Goal: Task Accomplishment & Management: Use online tool/utility

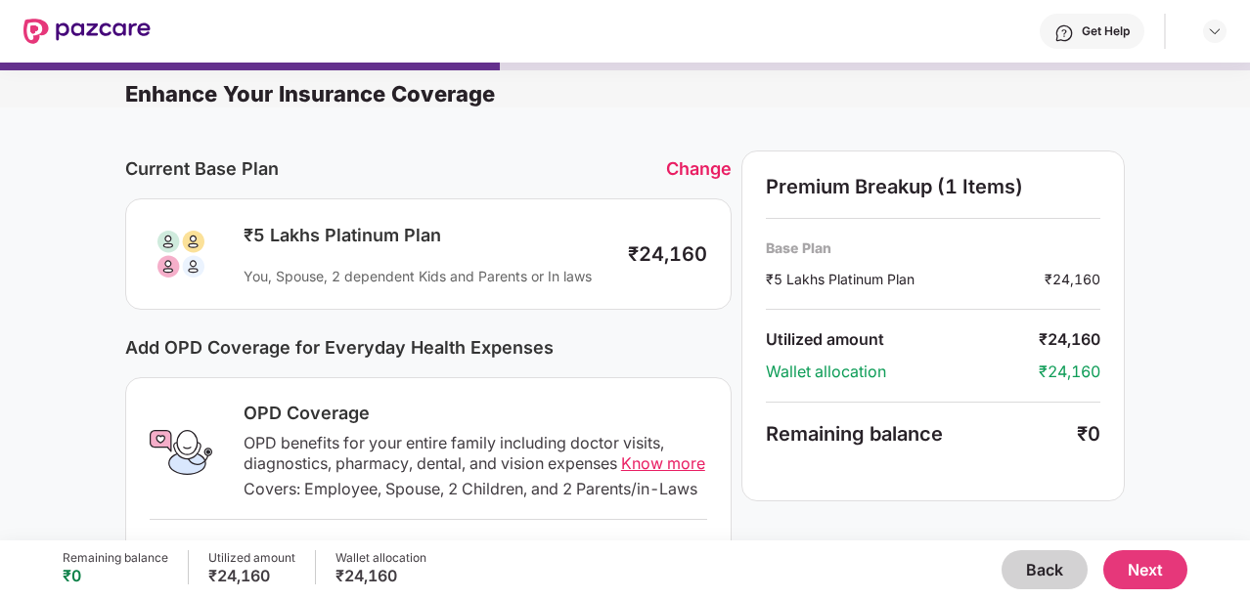
click at [1056, 575] on button "Back" at bounding box center [1044, 570] width 86 height 39
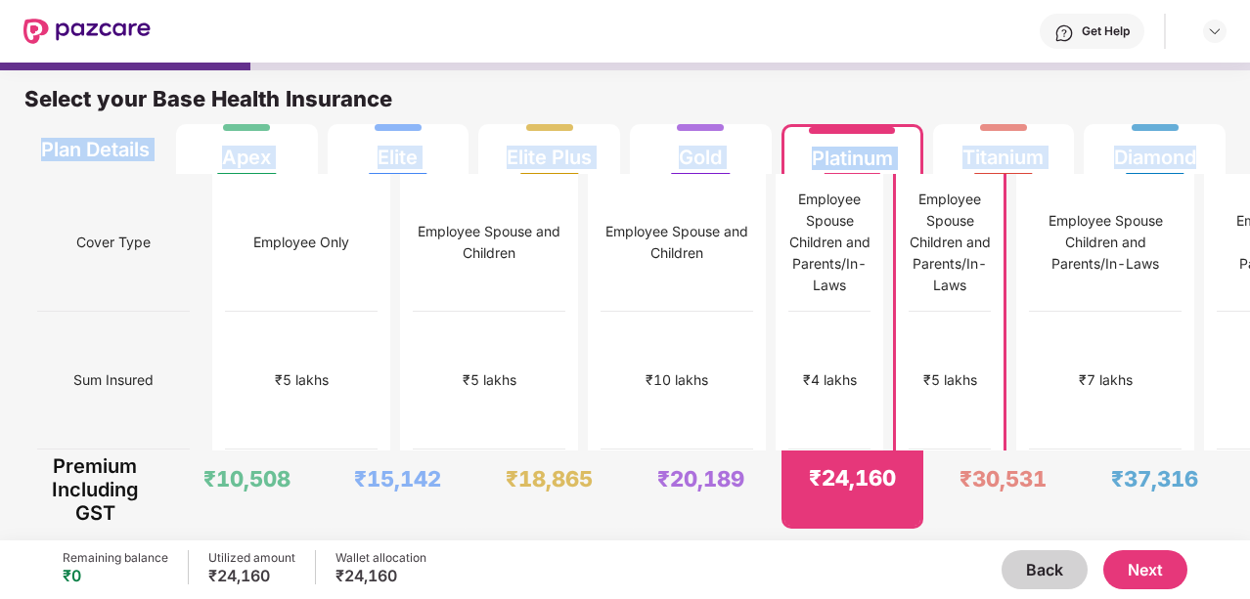
drag, startPoint x: 1244, startPoint y: 117, endPoint x: 1226, endPoint y: 128, distance: 20.6
click at [1226, 128] on div "Select your Base Health Insurance Plan Details Apex Elite Elite Plus Gold Plati…" at bounding box center [625, 117] width 1250 height 113
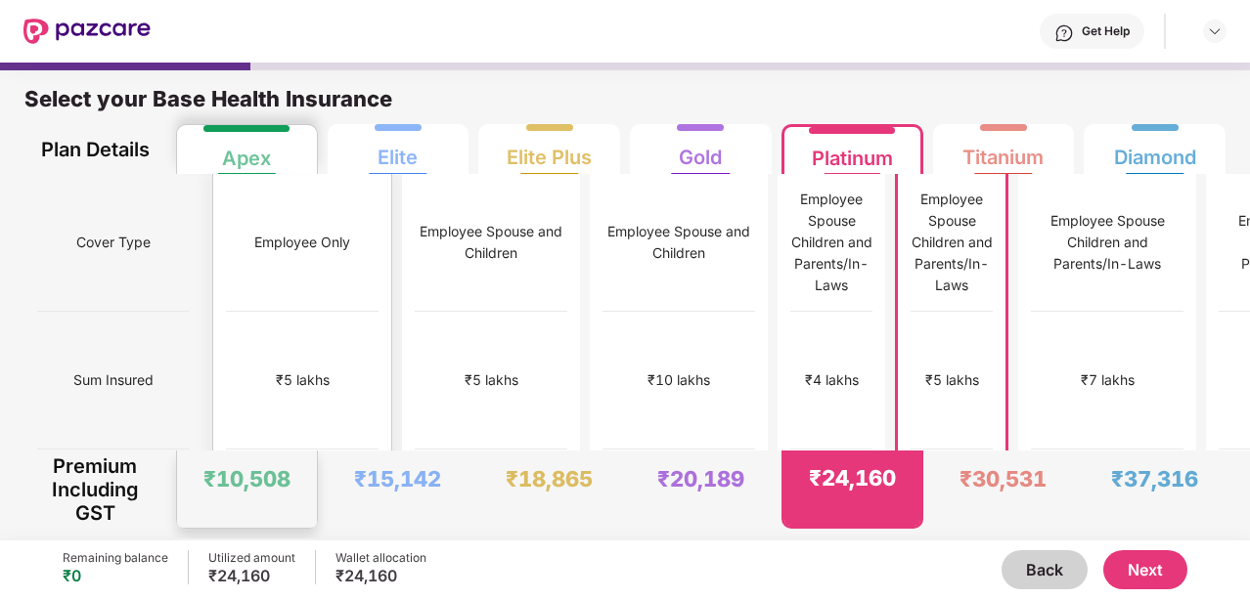
click at [270, 203] on div "Employee Only" at bounding box center [302, 243] width 153 height 138
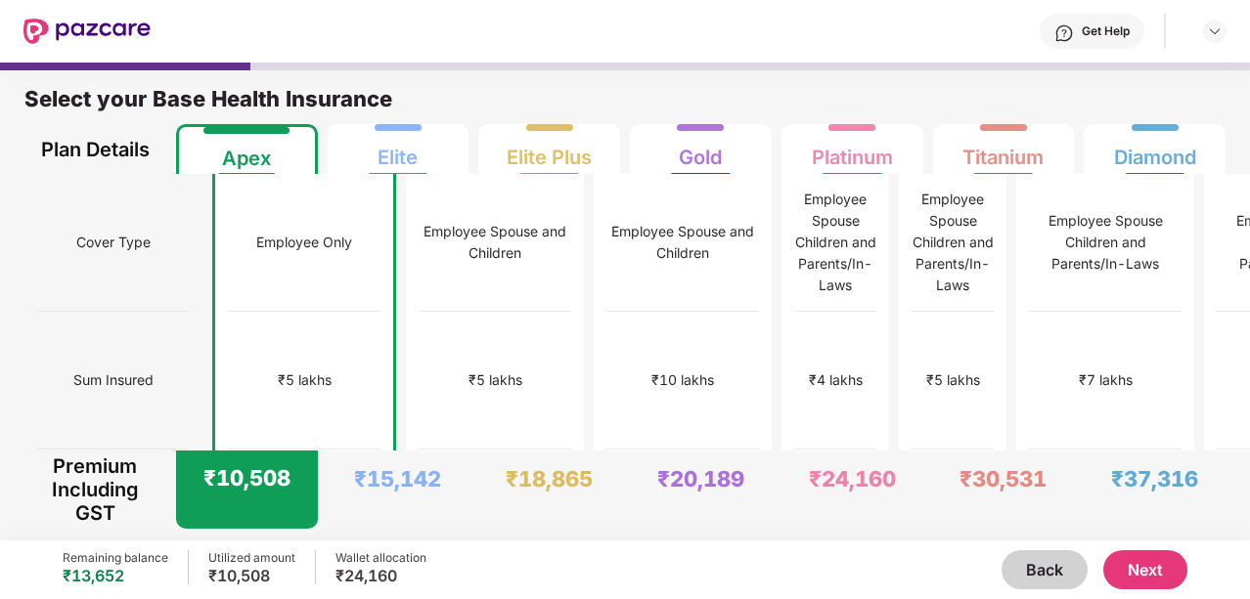
click at [1140, 575] on button "Next" at bounding box center [1145, 570] width 84 height 39
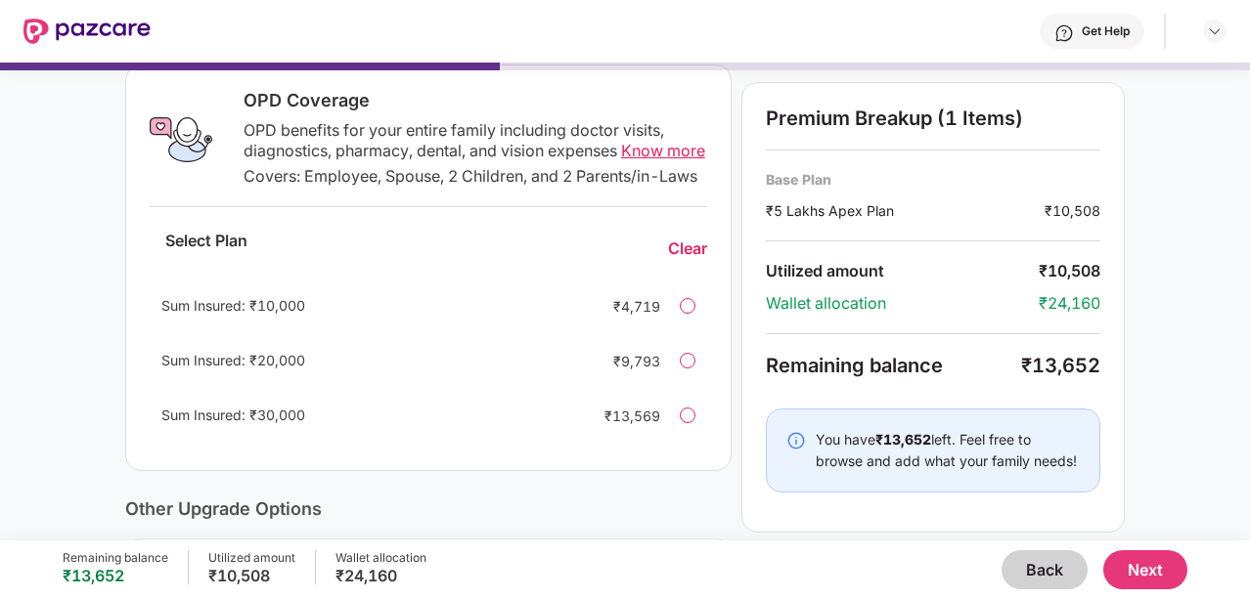
scroll to position [316, 0]
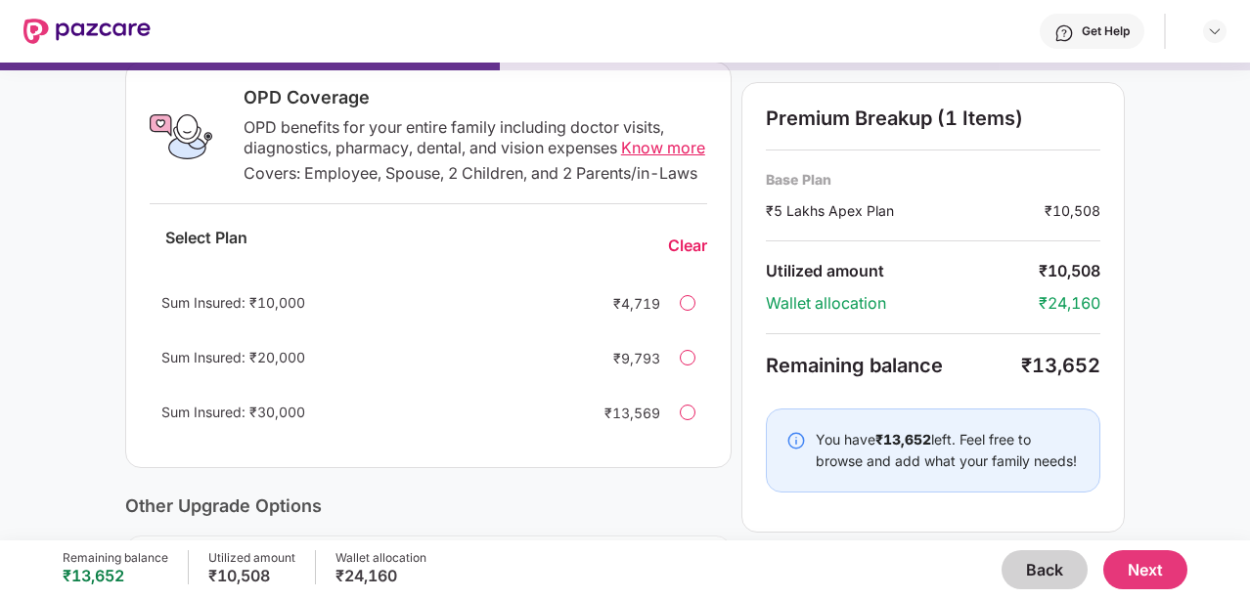
click at [643, 150] on span "Know more" at bounding box center [663, 148] width 84 height 20
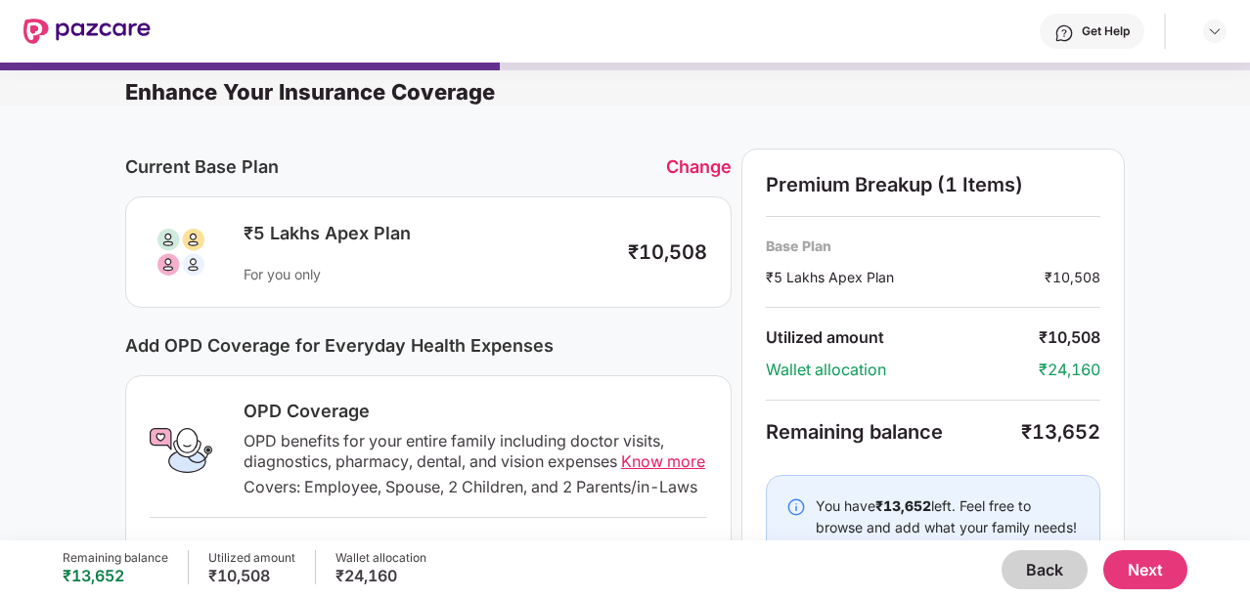
scroll to position [0, 0]
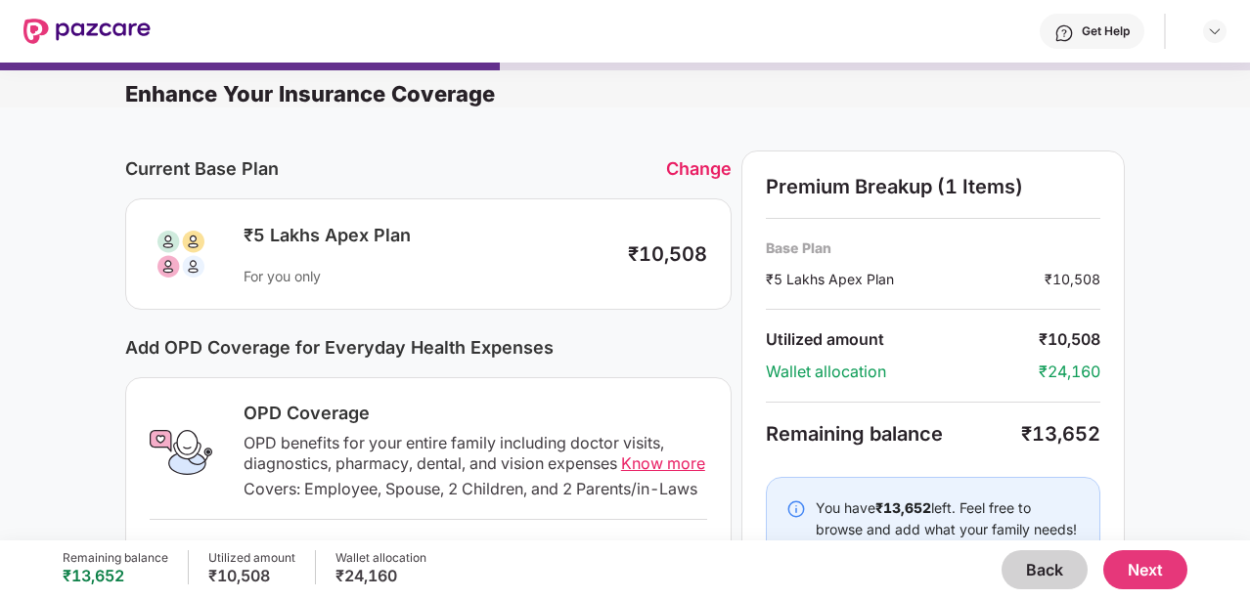
click at [1055, 562] on button "Back" at bounding box center [1044, 570] width 86 height 39
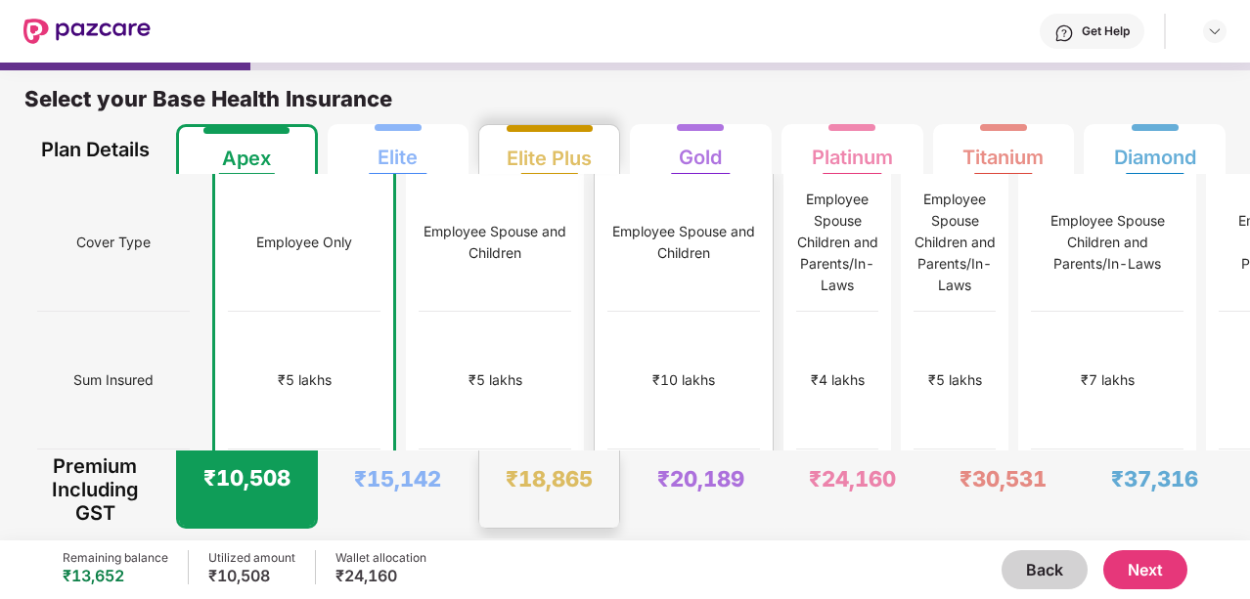
click at [607, 318] on div "₹10 lakhs" at bounding box center [683, 381] width 153 height 138
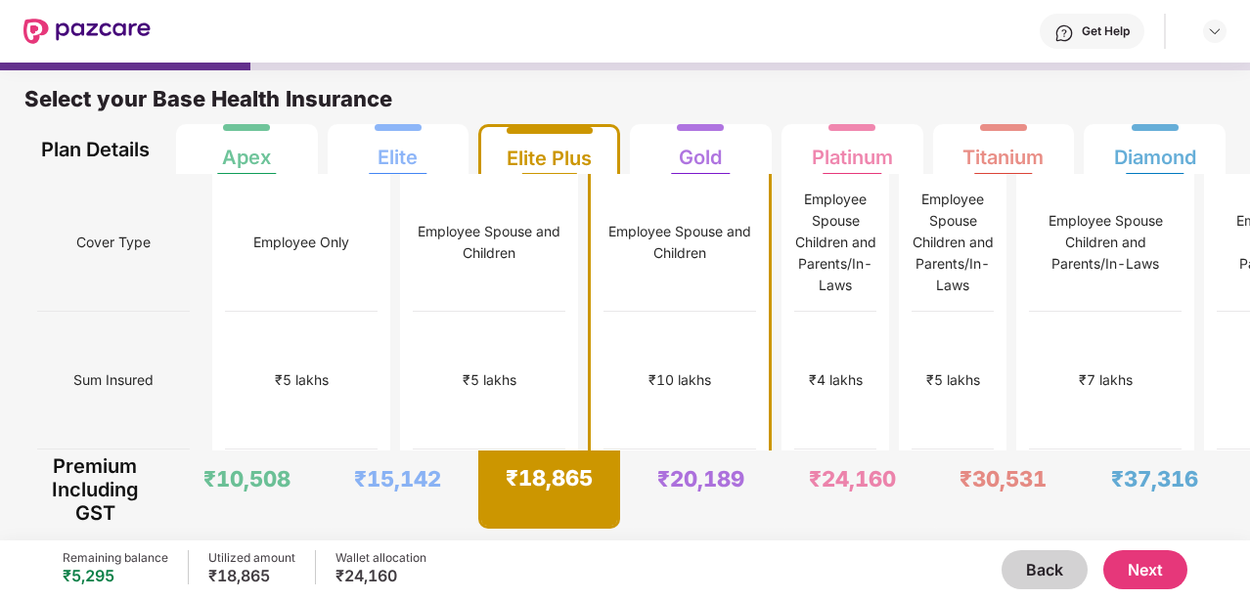
click at [1162, 575] on button "Next" at bounding box center [1145, 570] width 84 height 39
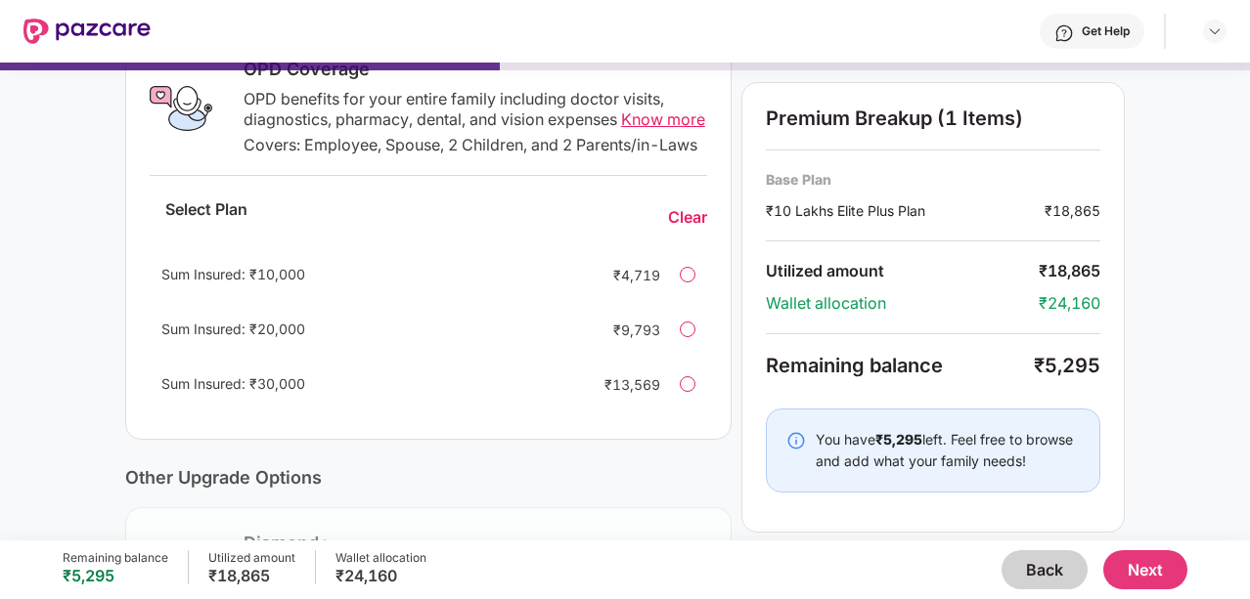
scroll to position [339, 0]
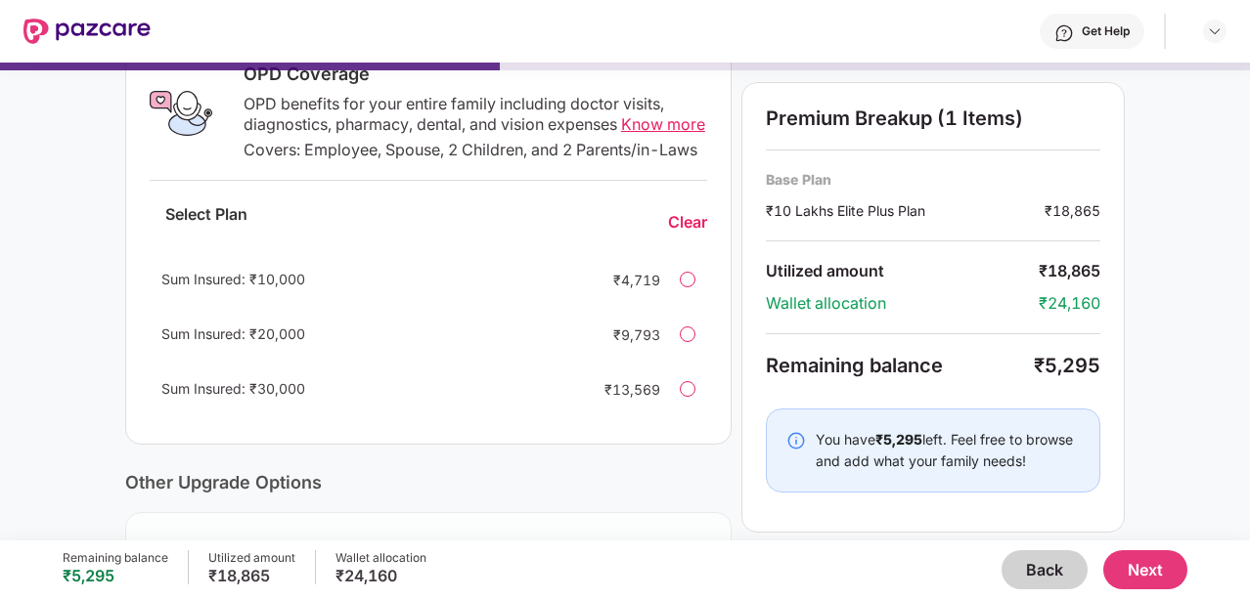
click at [1036, 578] on button "Back" at bounding box center [1044, 570] width 86 height 39
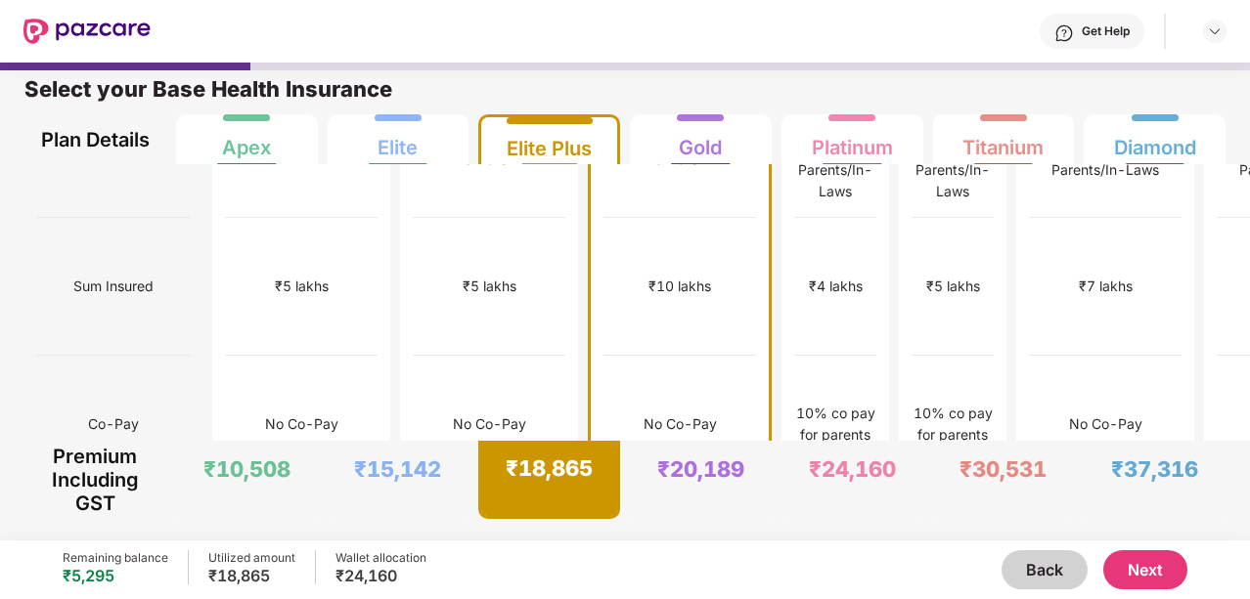
scroll to position [0, 0]
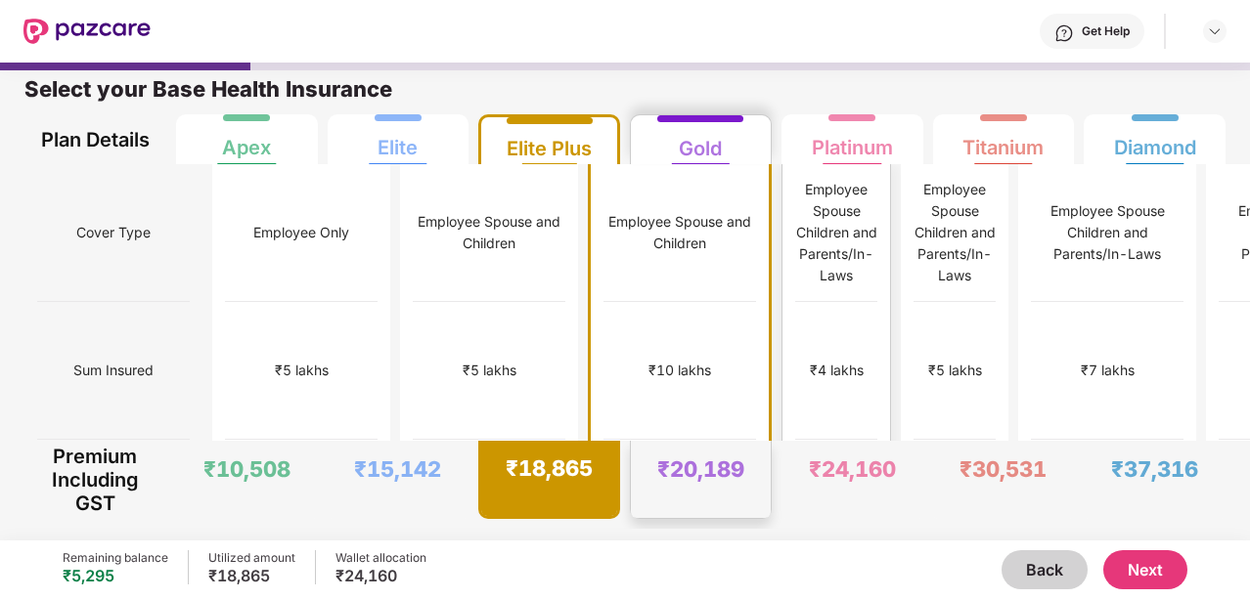
click at [795, 302] on div "₹4 lakhs" at bounding box center [836, 371] width 82 height 138
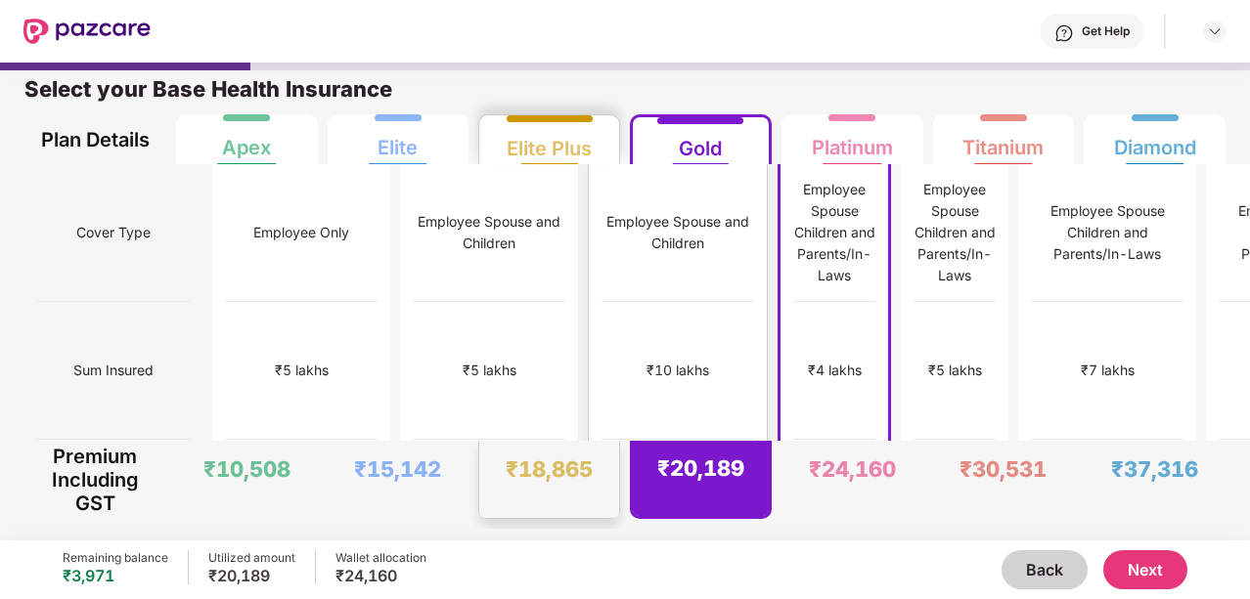
click at [601, 302] on div "₹10 lakhs" at bounding box center [677, 371] width 153 height 138
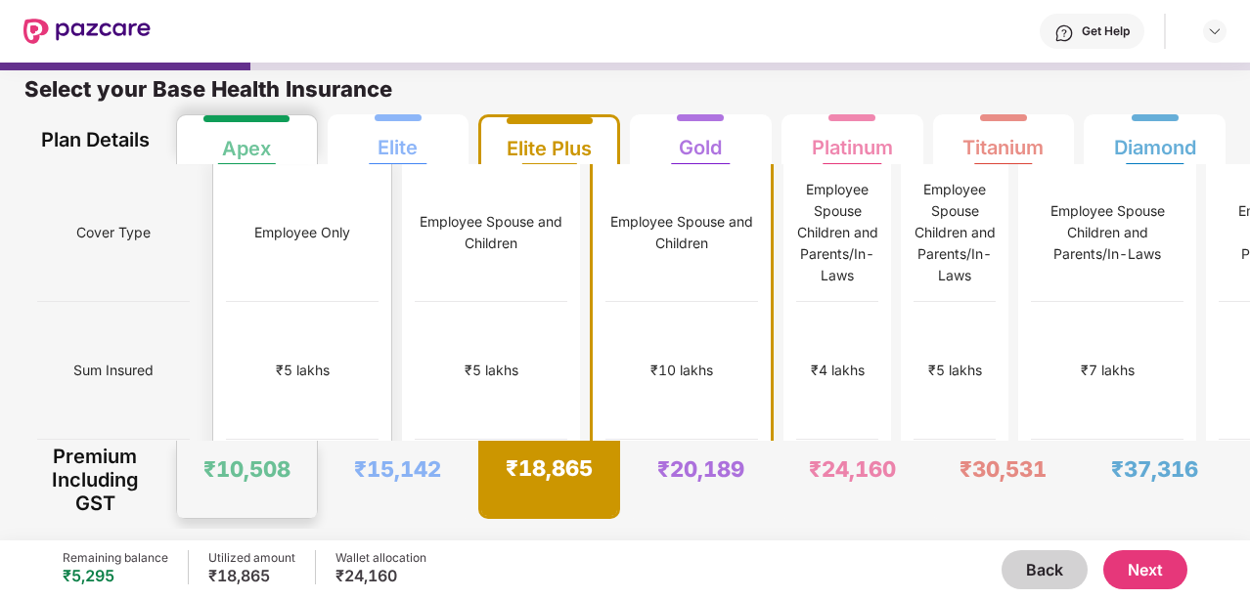
click at [242, 248] on div "Employee Only" at bounding box center [302, 233] width 153 height 138
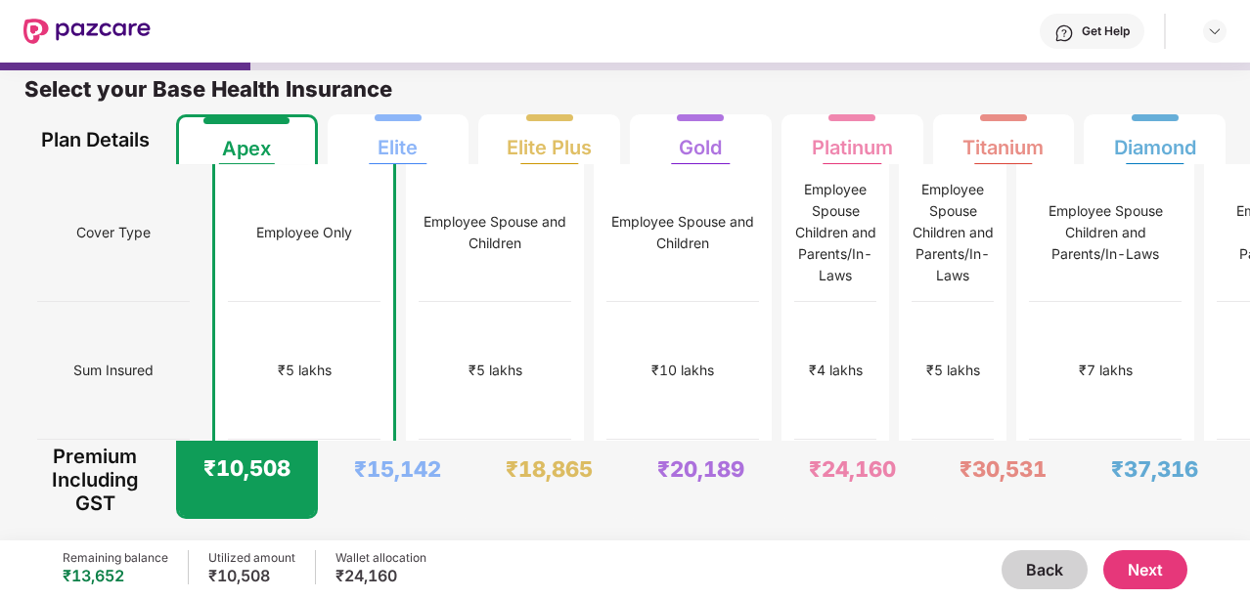
click at [1138, 575] on button "Next" at bounding box center [1145, 570] width 84 height 39
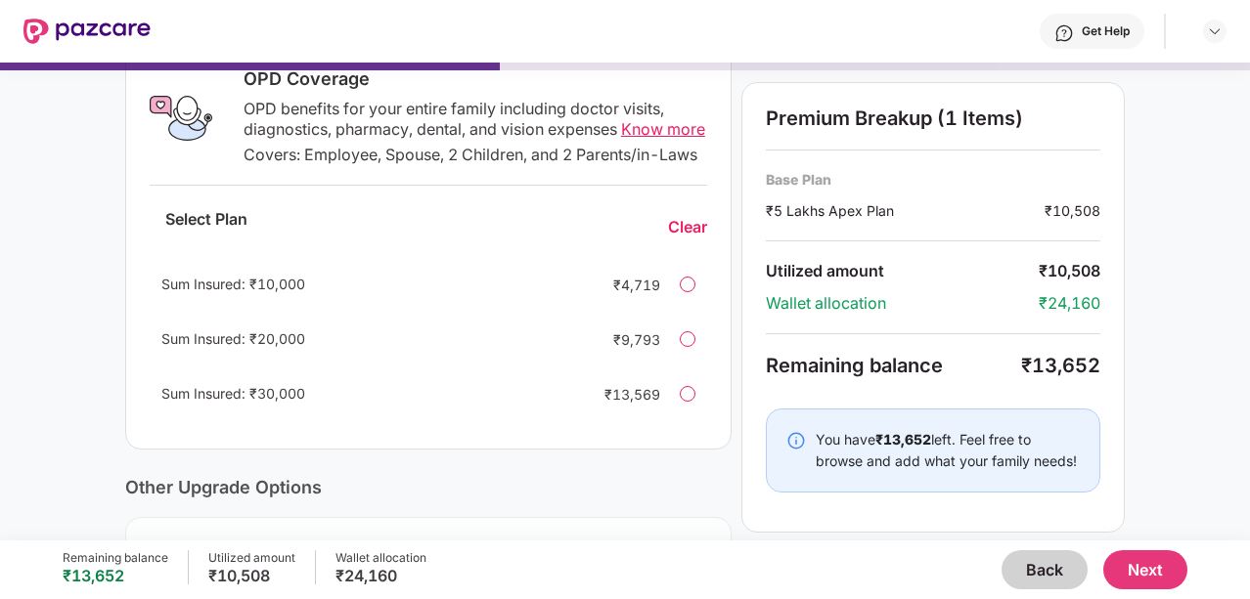
scroll to position [347, 0]
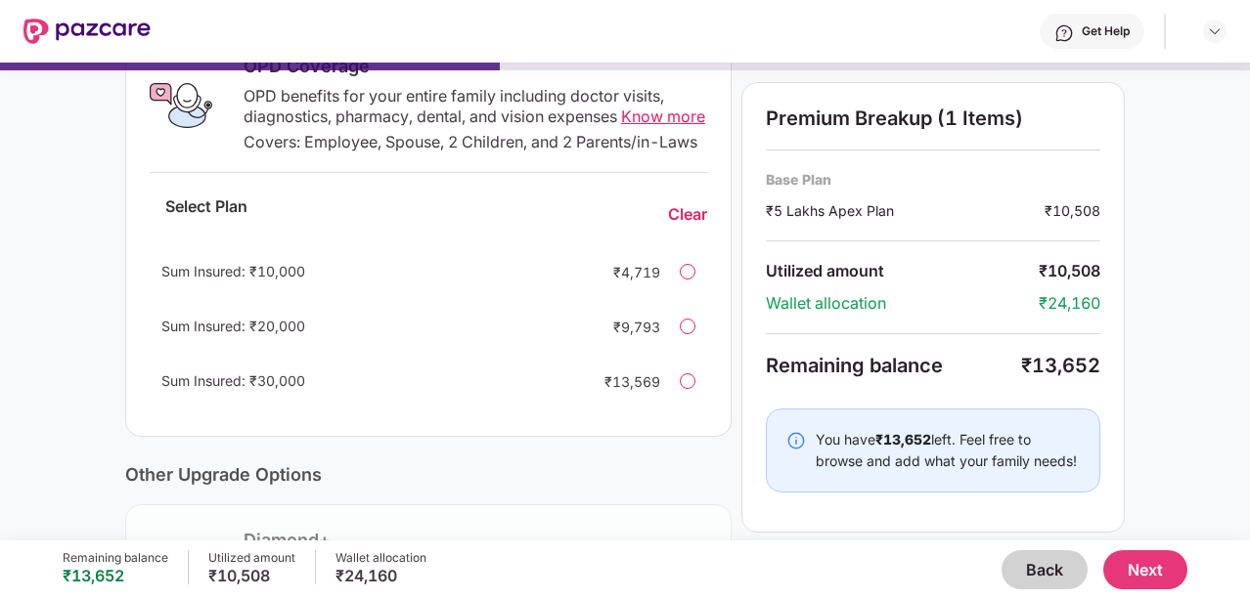
click at [690, 389] on div at bounding box center [688, 382] width 16 height 16
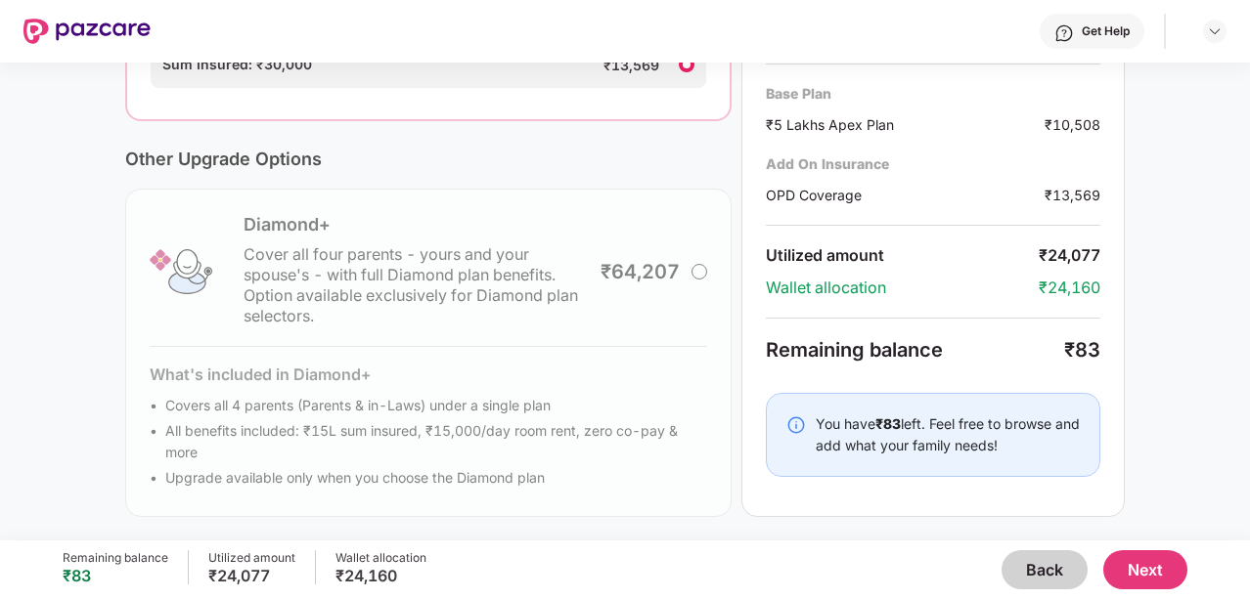
scroll to position [684, 0]
click at [1144, 568] on button "Next" at bounding box center [1145, 570] width 84 height 39
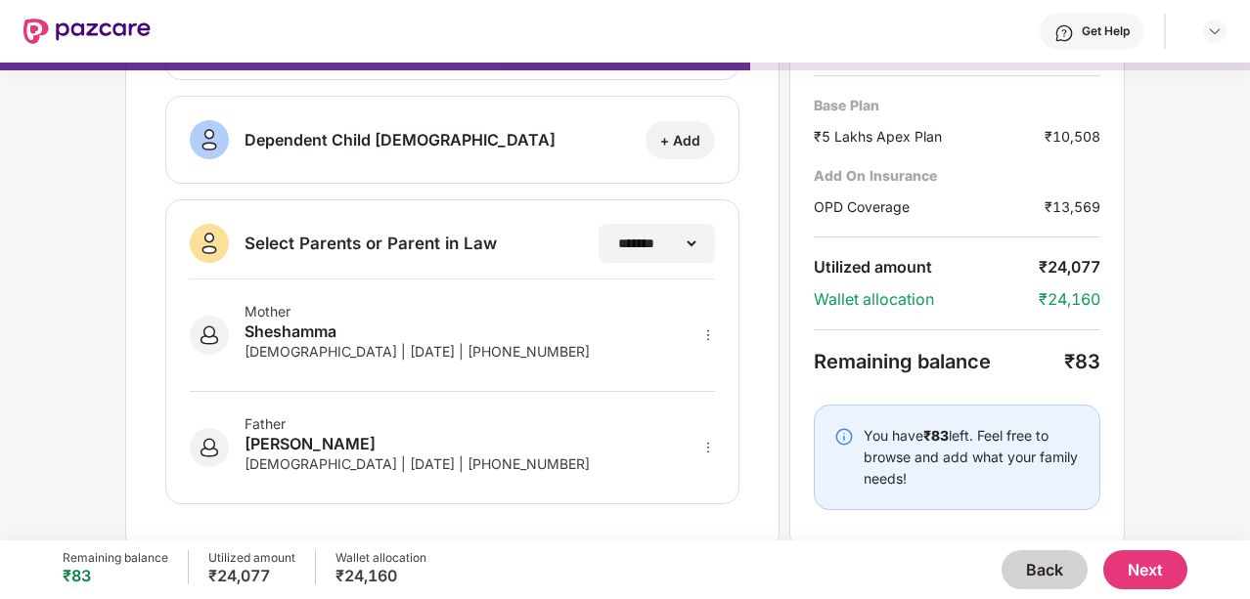
scroll to position [411, 0]
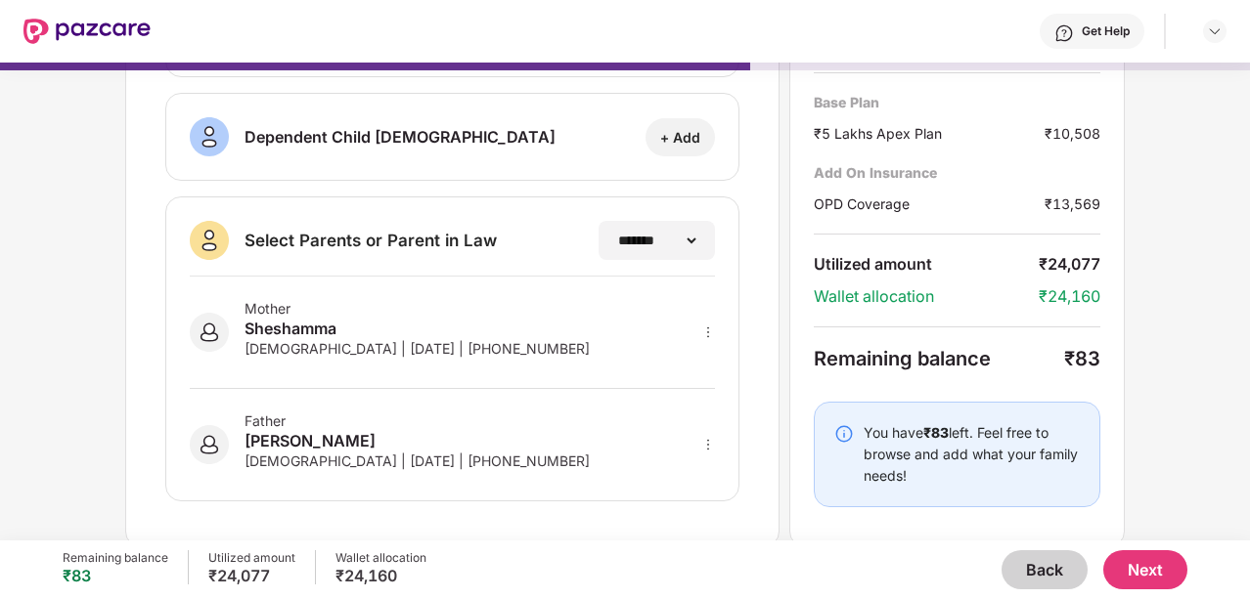
click at [1154, 571] on button "Next" at bounding box center [1145, 570] width 84 height 39
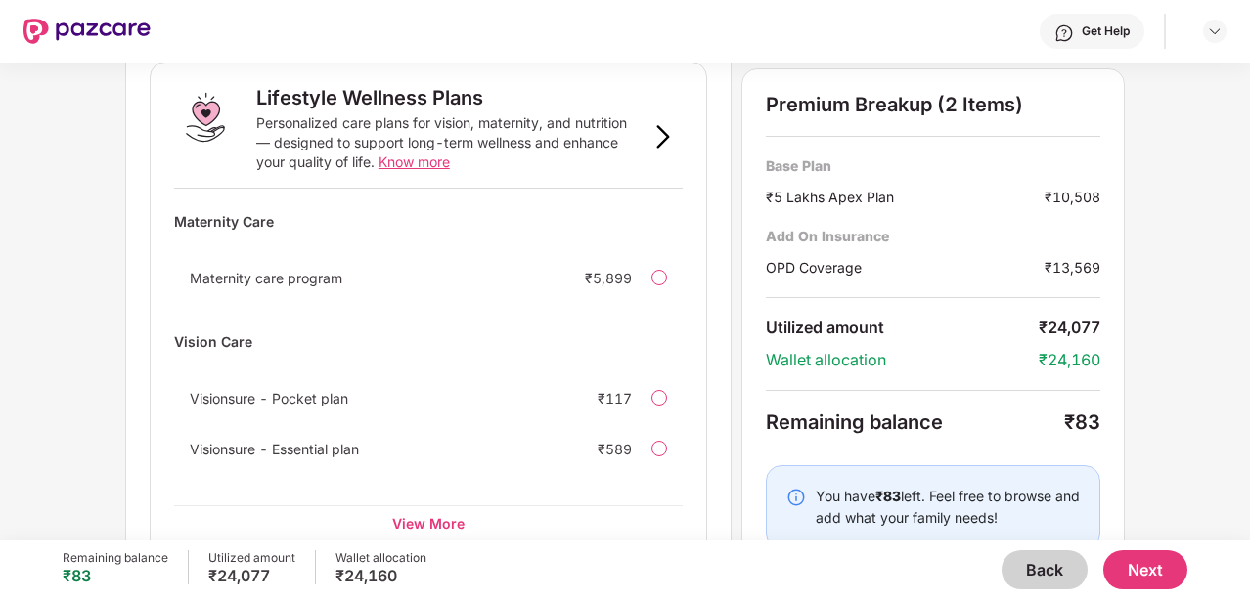
scroll to position [1360, 0]
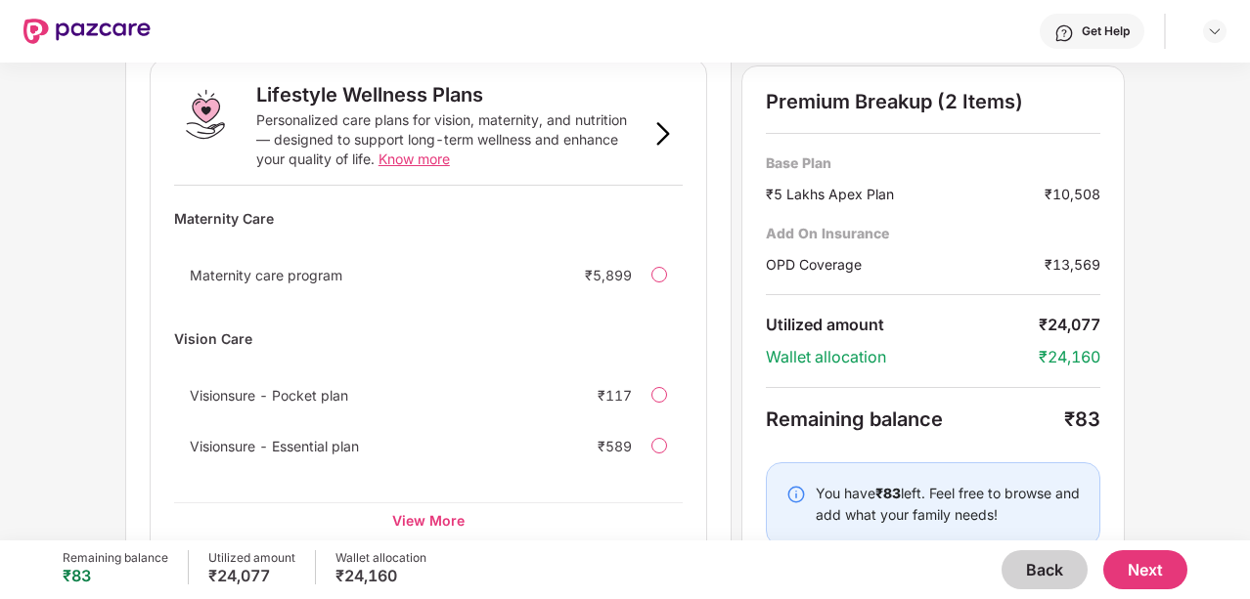
click at [1142, 564] on button "Next" at bounding box center [1145, 570] width 84 height 39
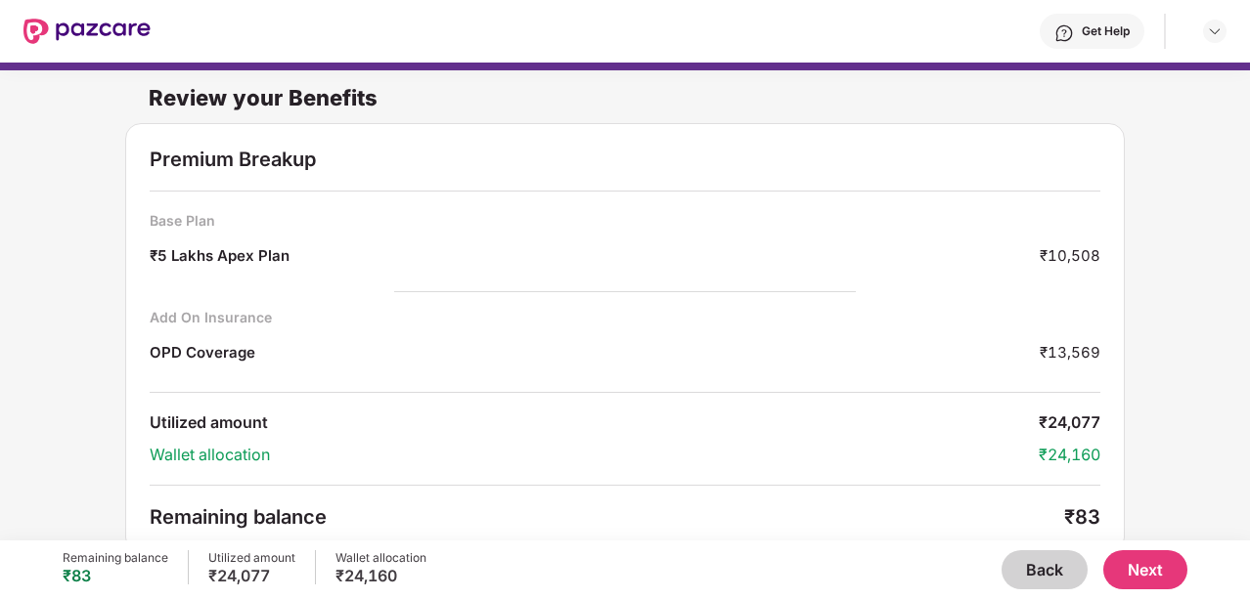
scroll to position [12, 0]
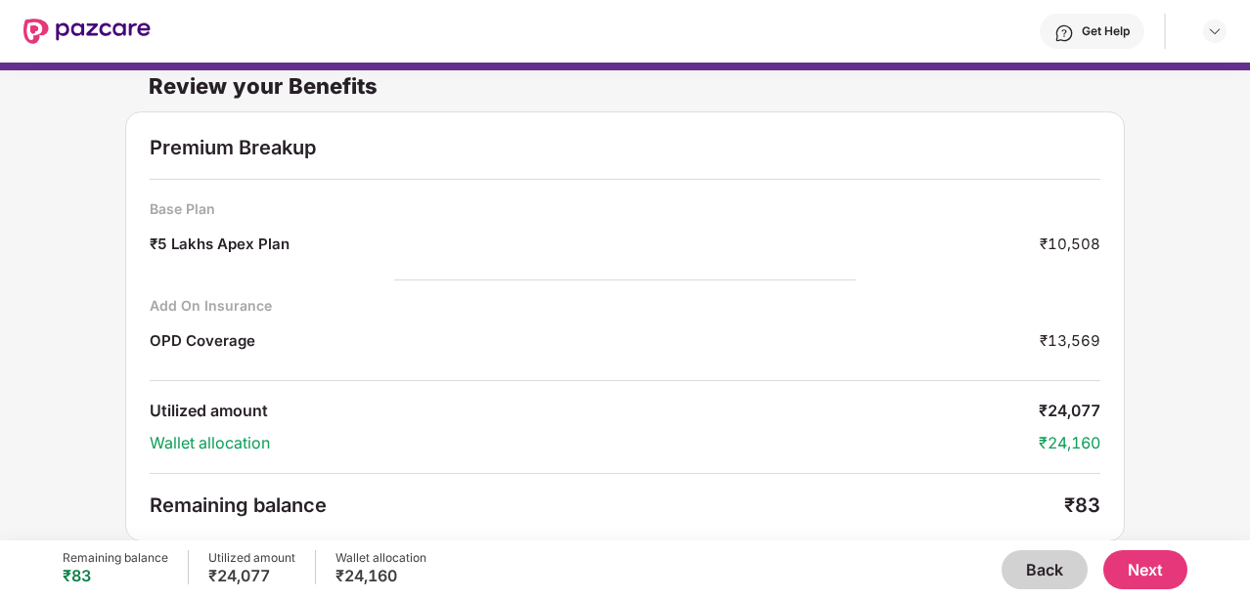
click at [1150, 566] on button "Next" at bounding box center [1145, 570] width 84 height 39
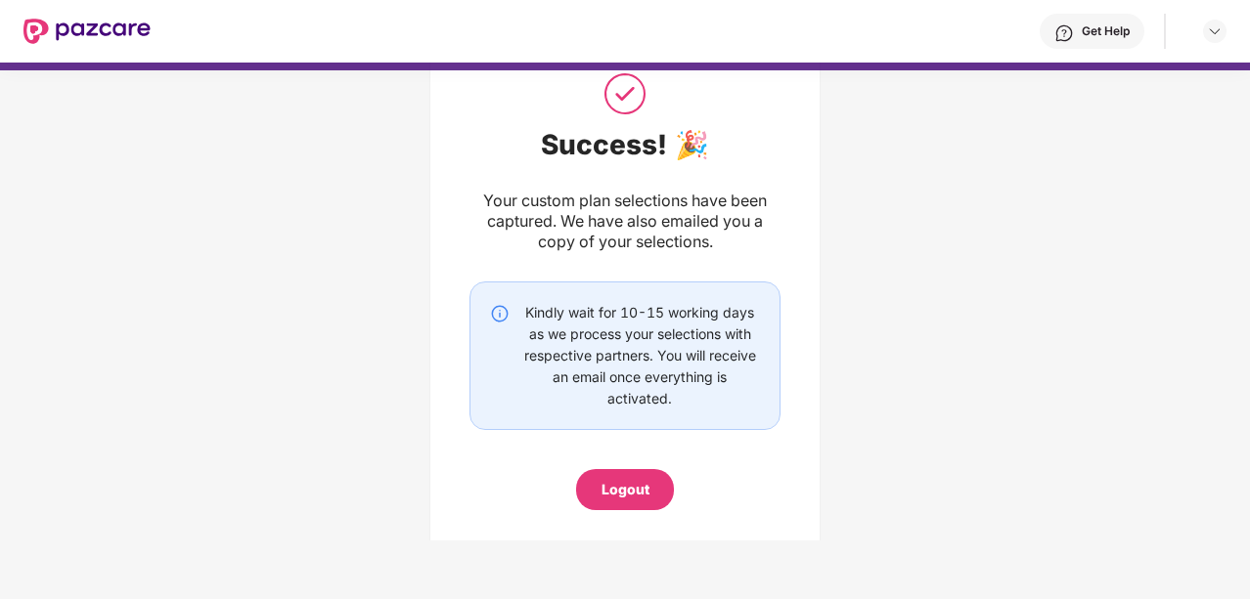
scroll to position [104, 0]
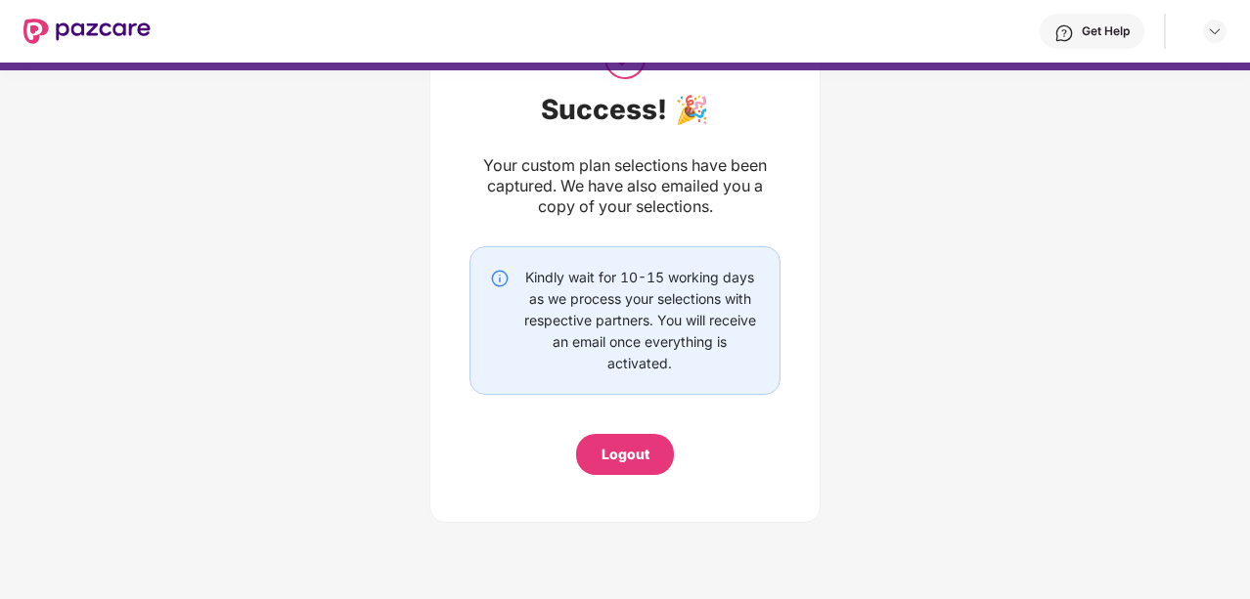
click at [624, 459] on div "Logout" at bounding box center [625, 455] width 48 height 22
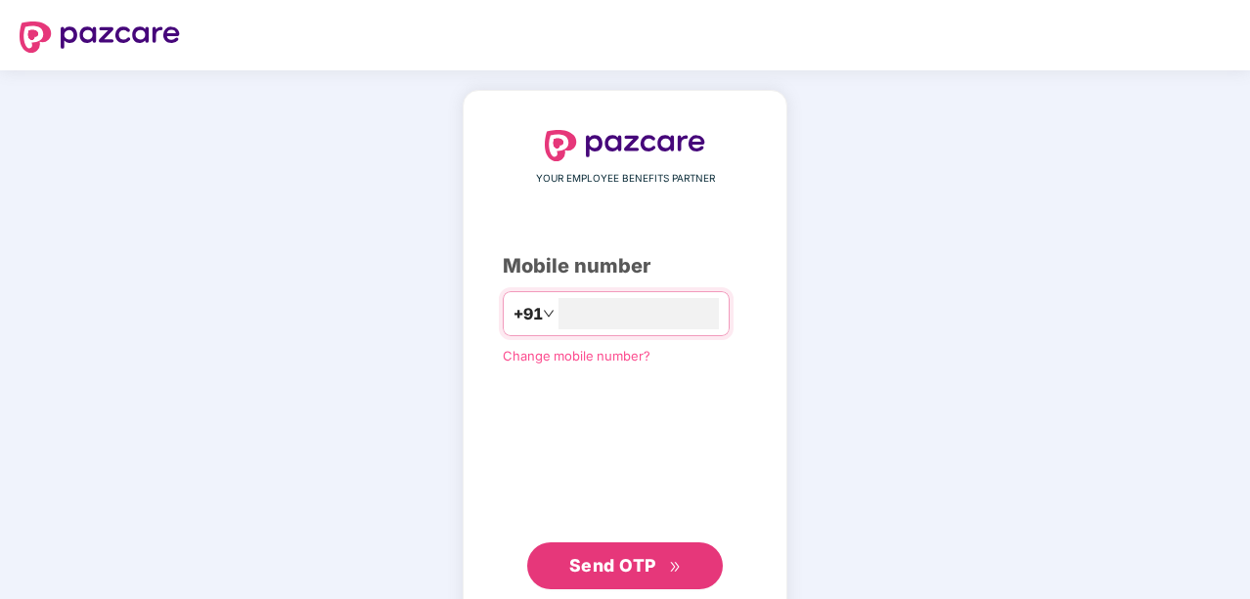
type input "**********"
click at [577, 553] on span "Send OTP" at bounding box center [625, 566] width 112 height 27
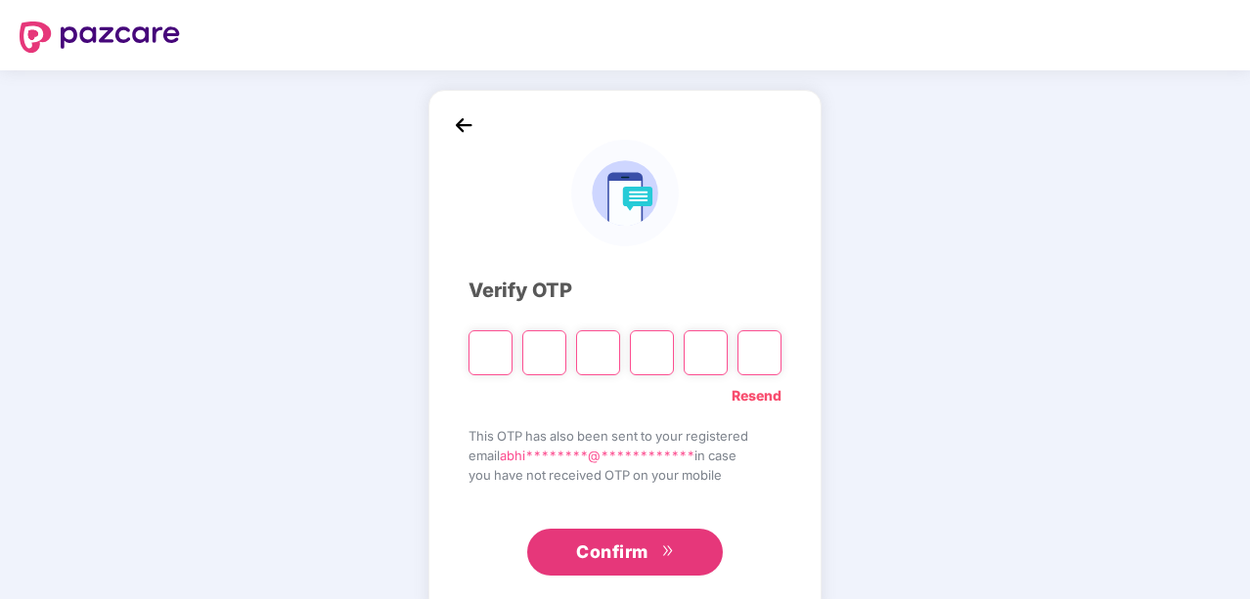
type input "*"
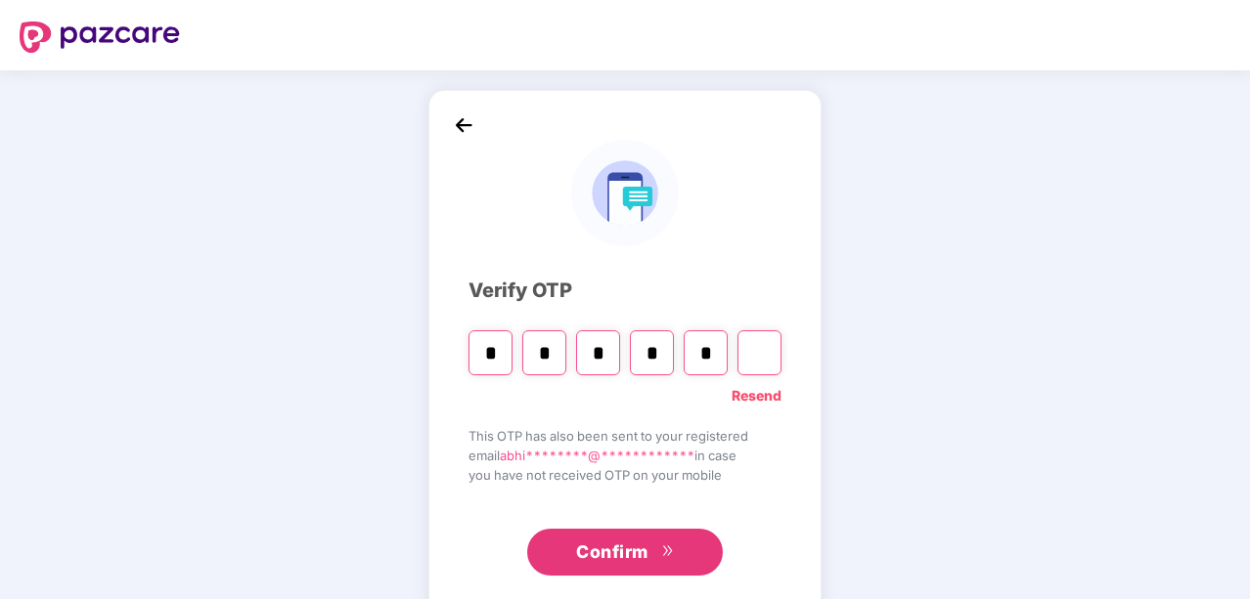
type input "*"
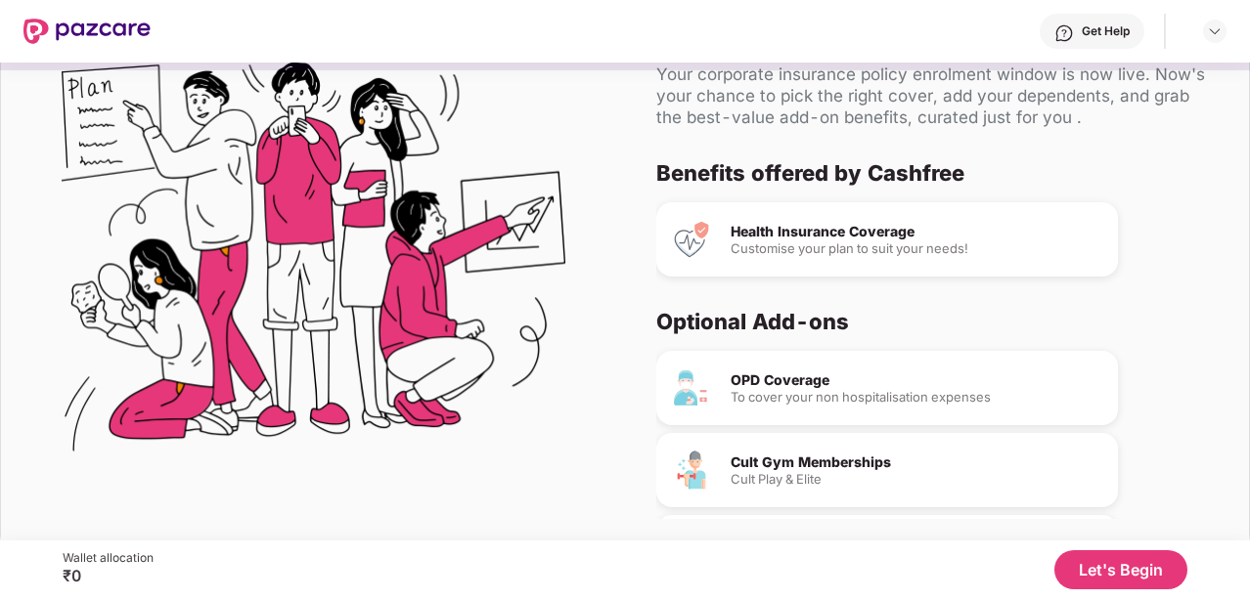
scroll to position [95, 0]
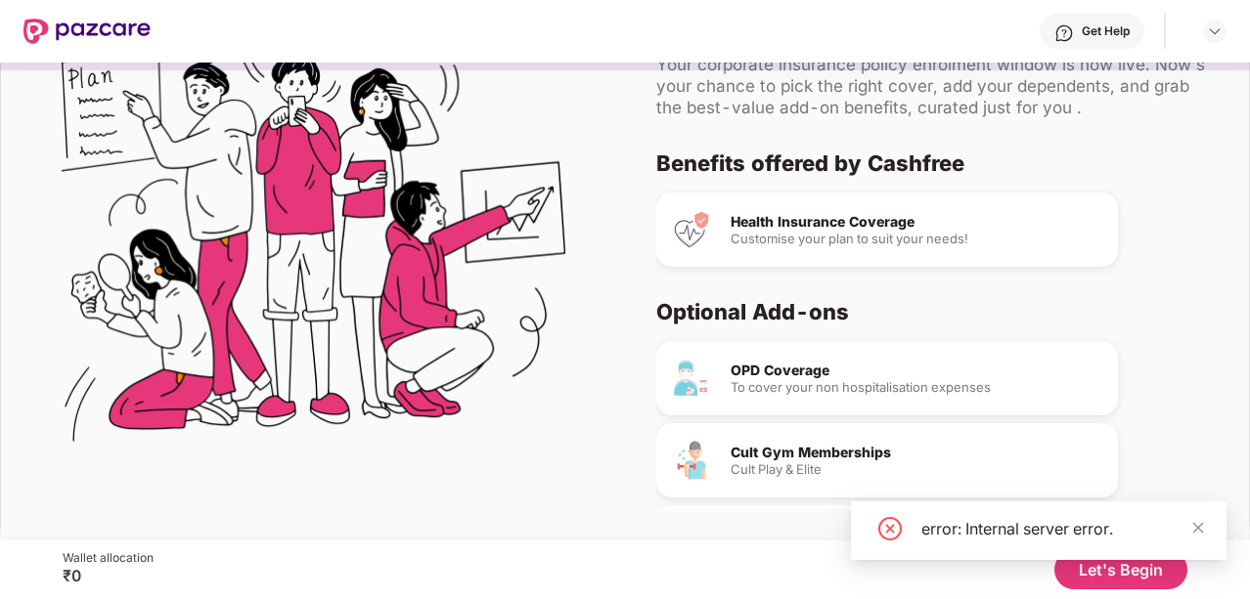
click at [1207, 522] on div "error: Internal server error." at bounding box center [1039, 531] width 376 height 59
click at [1201, 529] on icon "close" at bounding box center [1198, 528] width 14 height 14
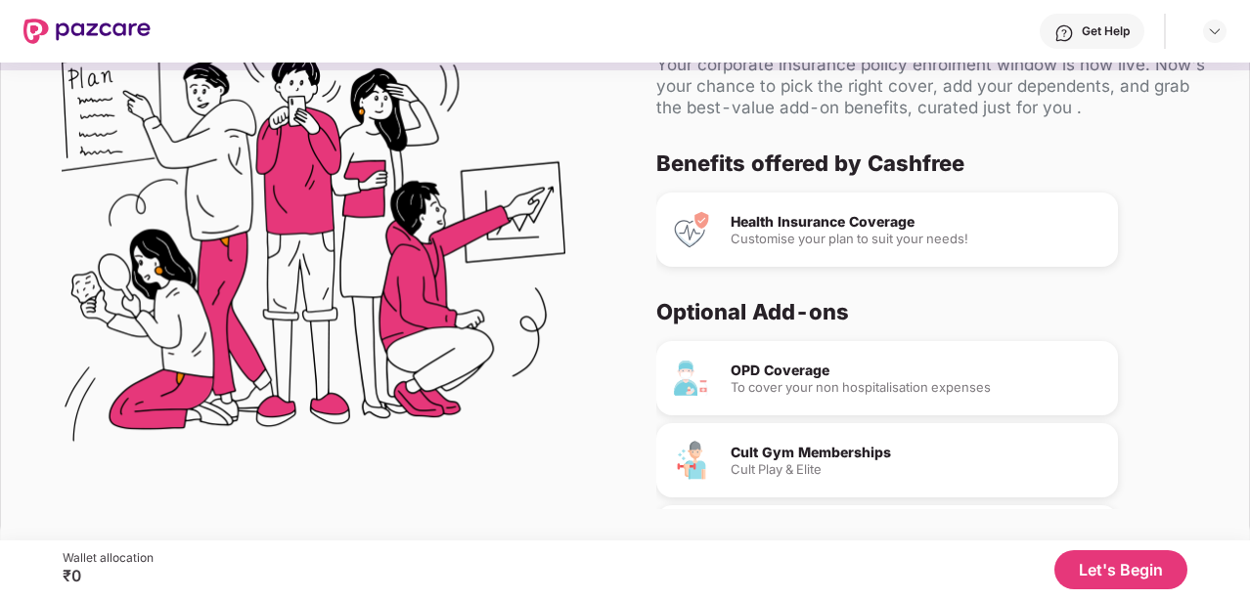
click at [1113, 574] on button "Let's Begin" at bounding box center [1120, 570] width 133 height 39
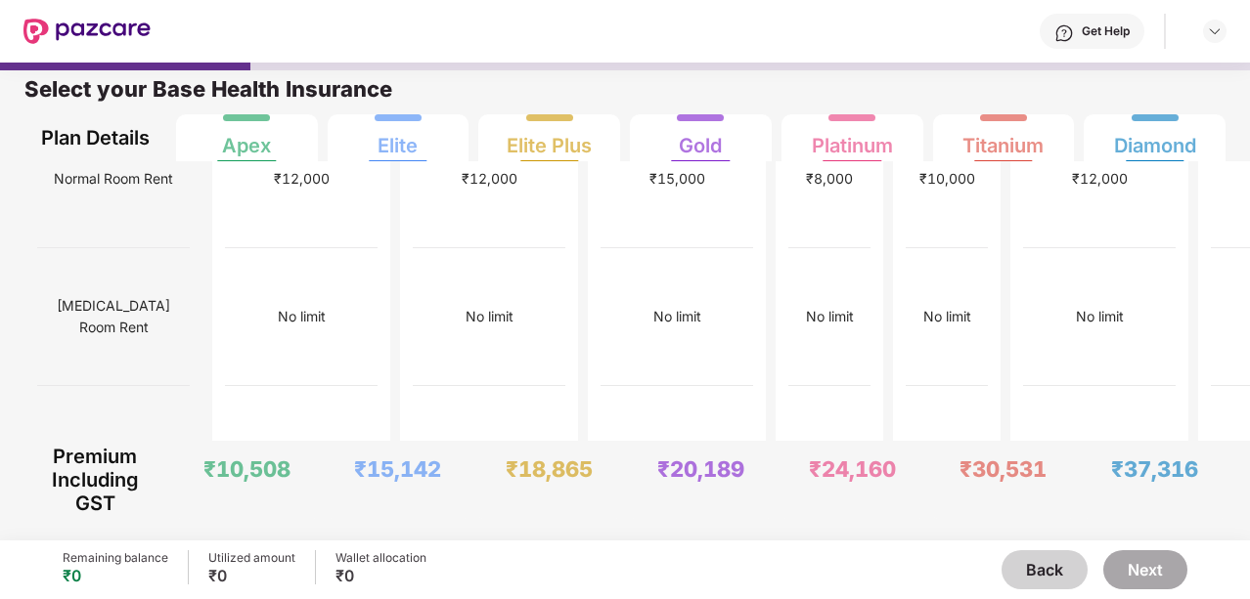
scroll to position [0, 0]
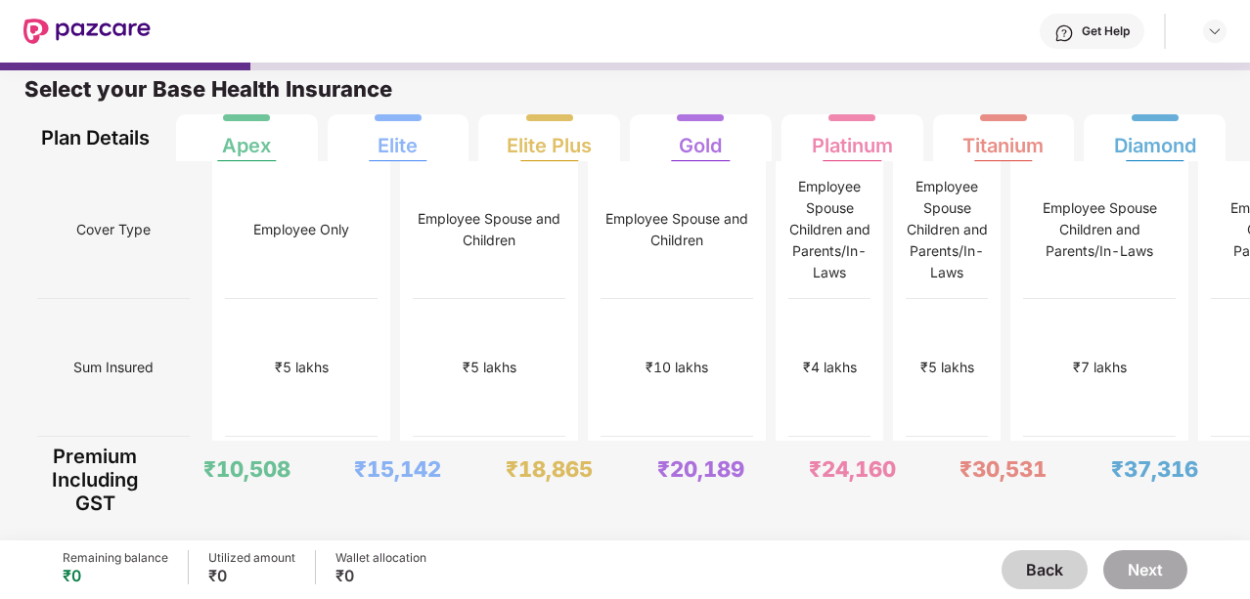
click at [1034, 560] on button "Back" at bounding box center [1044, 570] width 86 height 39
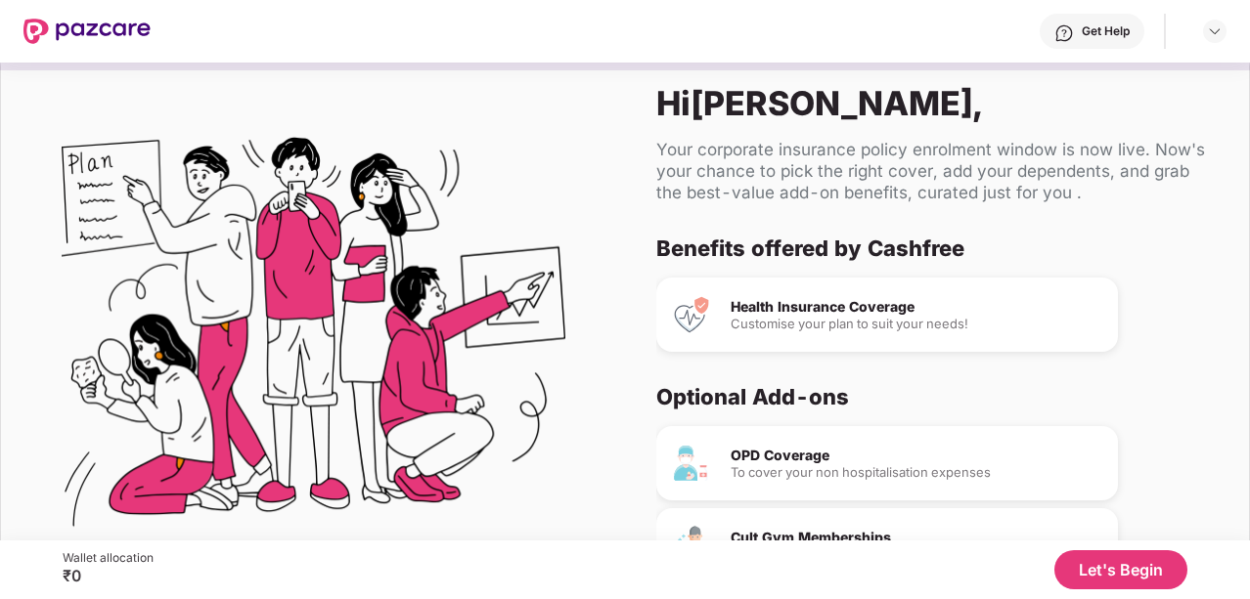
click at [747, 306] on div "Health Insurance Coverage" at bounding box center [917, 307] width 372 height 14
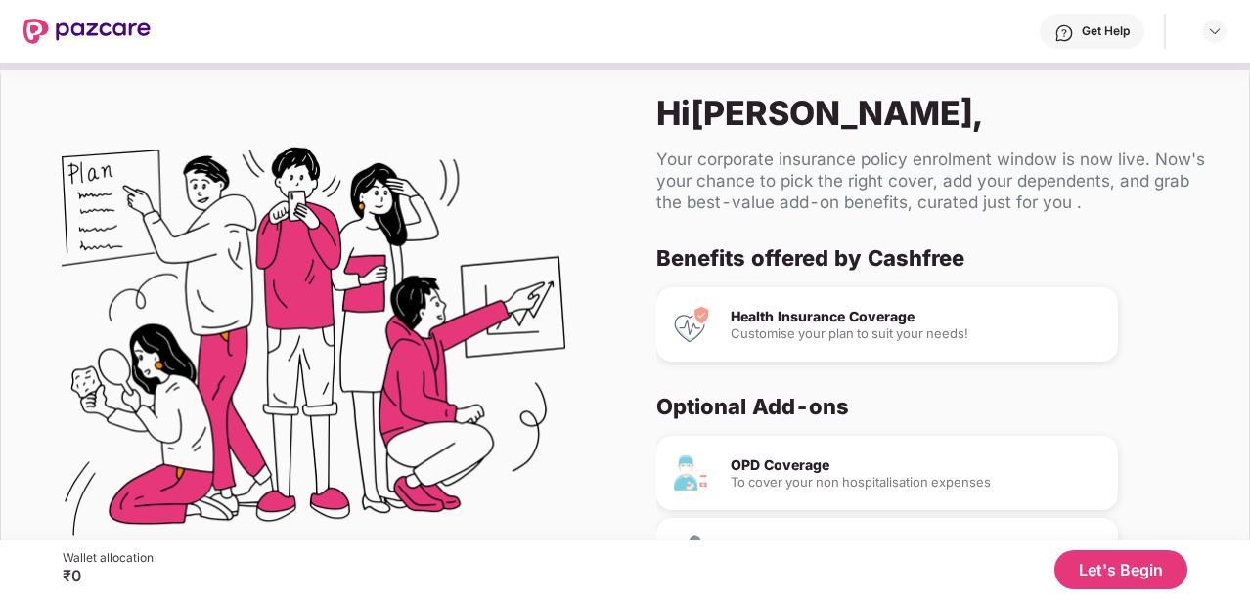
click at [1140, 580] on button "Let's Begin" at bounding box center [1120, 570] width 133 height 39
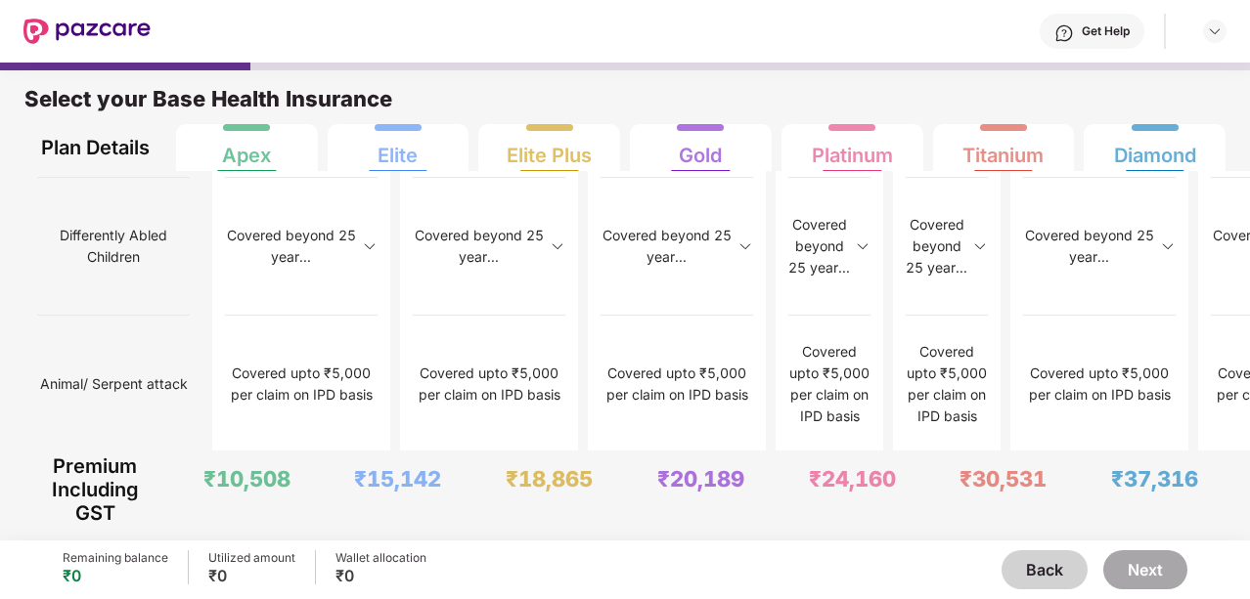
scroll to position [2621, 0]
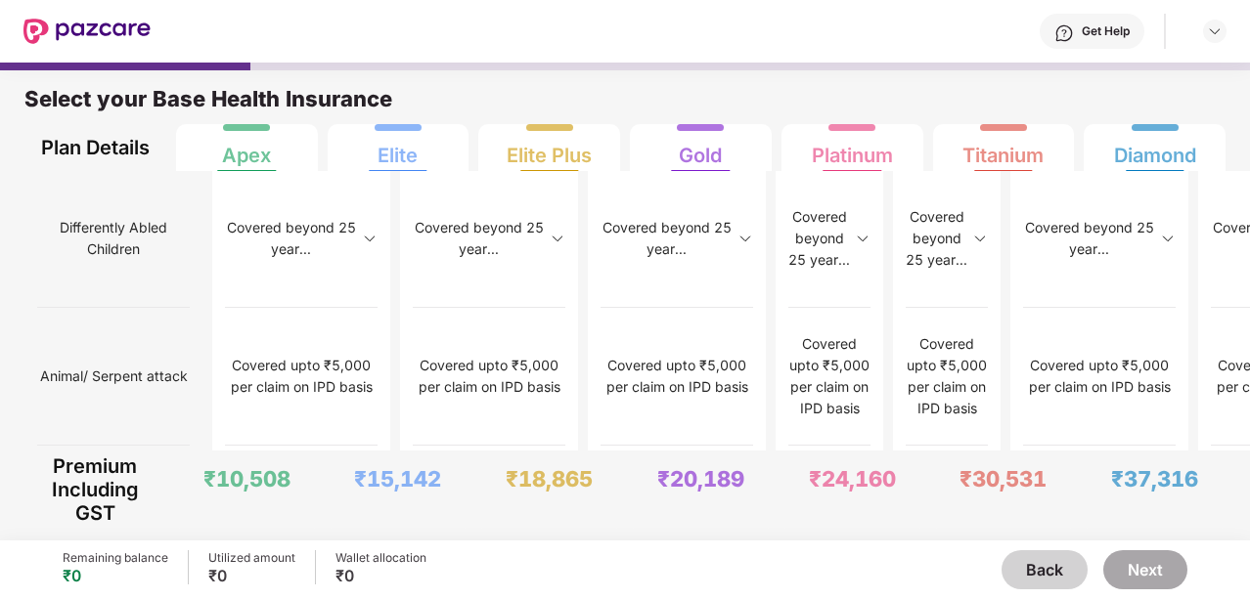
click at [1045, 591] on div "Remaining balance ₹0 Utilized amount ₹0 Wallet allocation ₹0 Back Next" at bounding box center [625, 570] width 1125 height 59
click at [1042, 575] on button "Back" at bounding box center [1044, 570] width 86 height 39
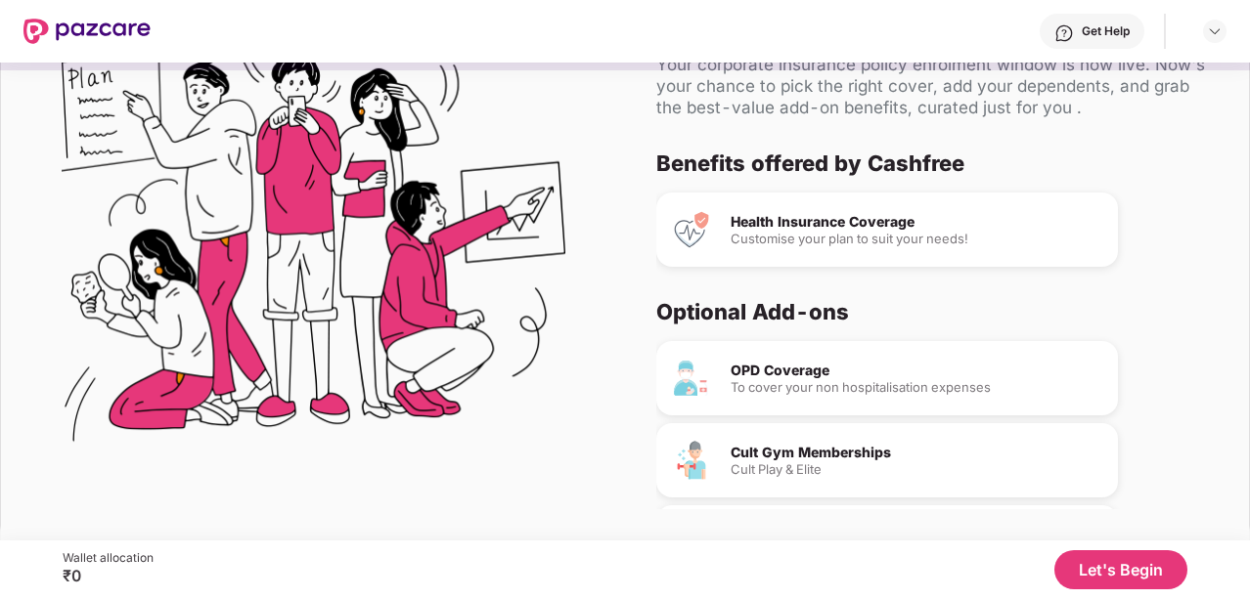
scroll to position [0, 0]
